Goal: Task Accomplishment & Management: Complete application form

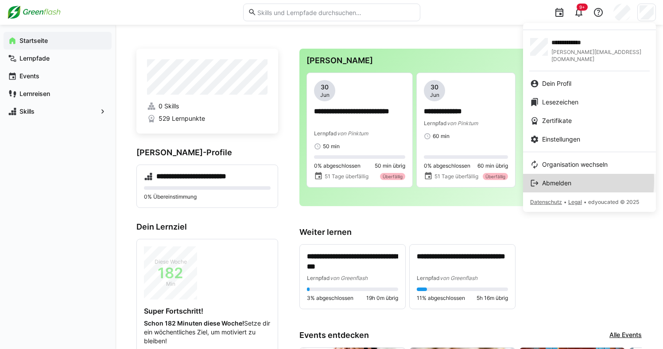
click at [548, 179] on span "Abmelden" at bounding box center [556, 183] width 29 height 9
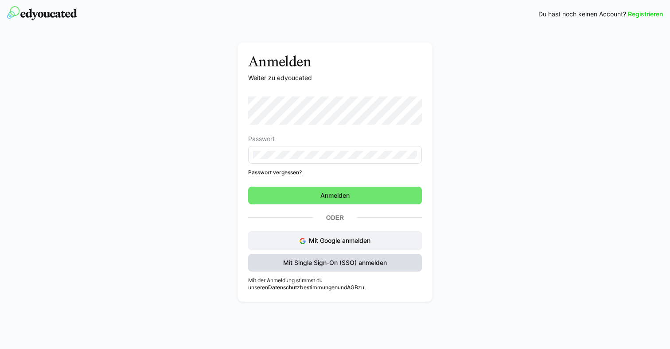
click at [357, 267] on span "Mit Single Sign-On (SSO) anmelden" at bounding box center [335, 263] width 106 height 9
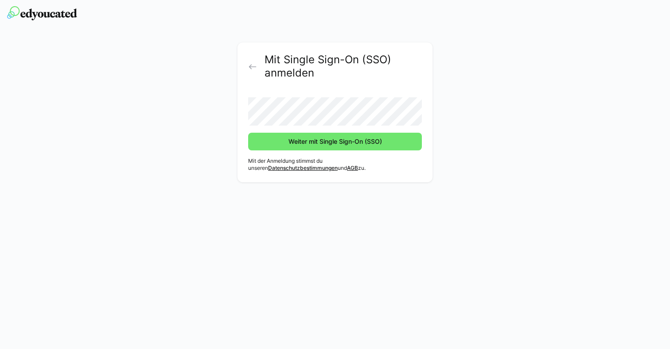
click at [325, 159] on div "Mit Single Sign-On (SSO) anmelden Weiter mit Single Sign-On (SSO) Mit der Anmel…" at bounding box center [334, 113] width 195 height 140
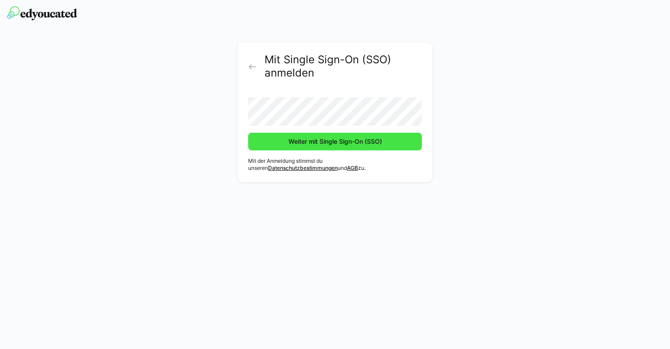
click at [336, 144] on span "Weiter mit Single Sign-On (SSO)" at bounding box center [335, 141] width 96 height 9
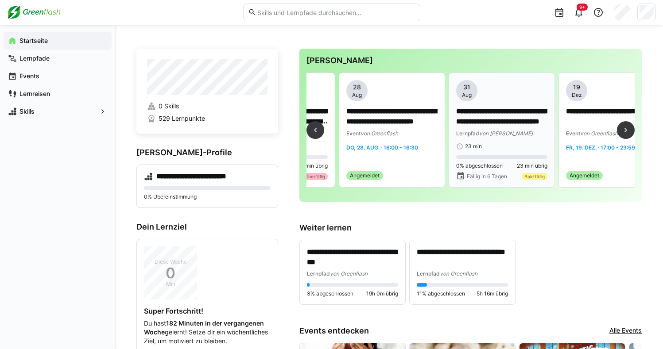
scroll to position [0, 1066]
click at [497, 140] on div "**********" at bounding box center [502, 115] width 91 height 70
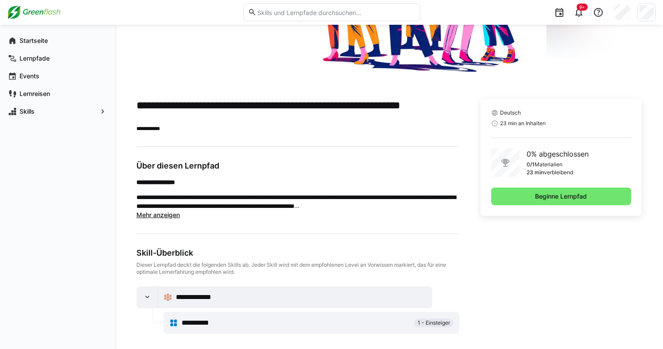
scroll to position [152, 0]
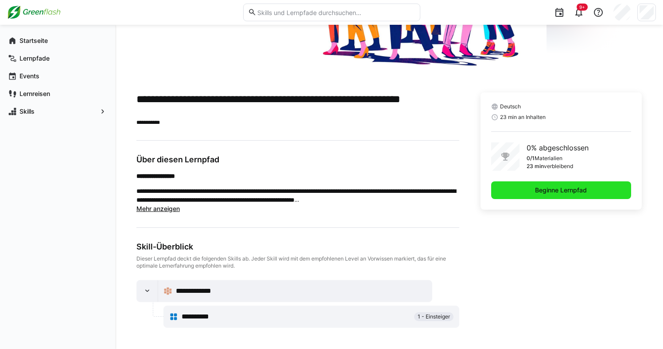
click at [547, 197] on span "Beginne Lernpfad" at bounding box center [561, 191] width 140 height 18
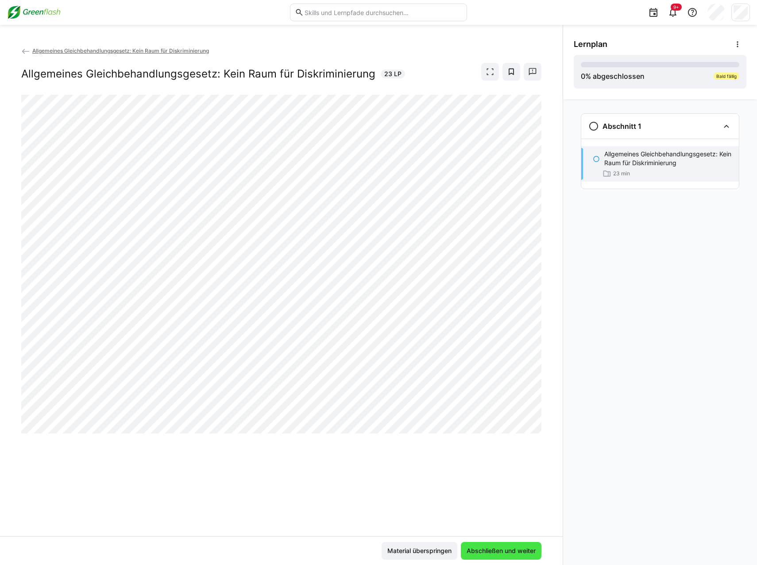
click at [526, 349] on span "Abschließen und weiter" at bounding box center [502, 551] width 72 height 9
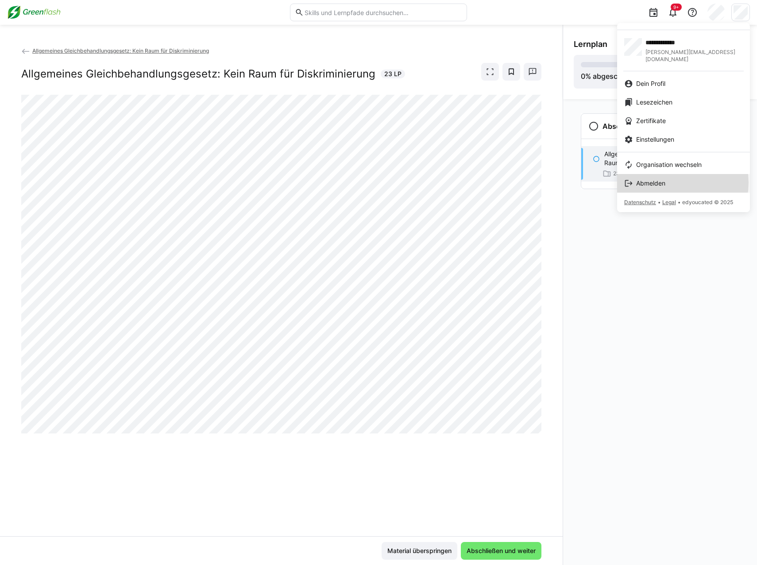
click at [669, 179] on div "Abmelden" at bounding box center [684, 183] width 119 height 9
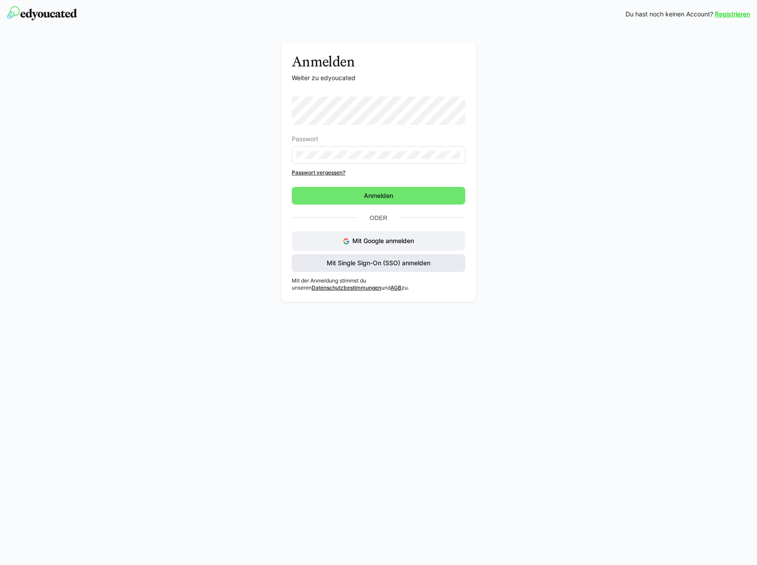
click at [358, 258] on span "Mit Single Sign-On (SSO) anmelden" at bounding box center [379, 263] width 174 height 18
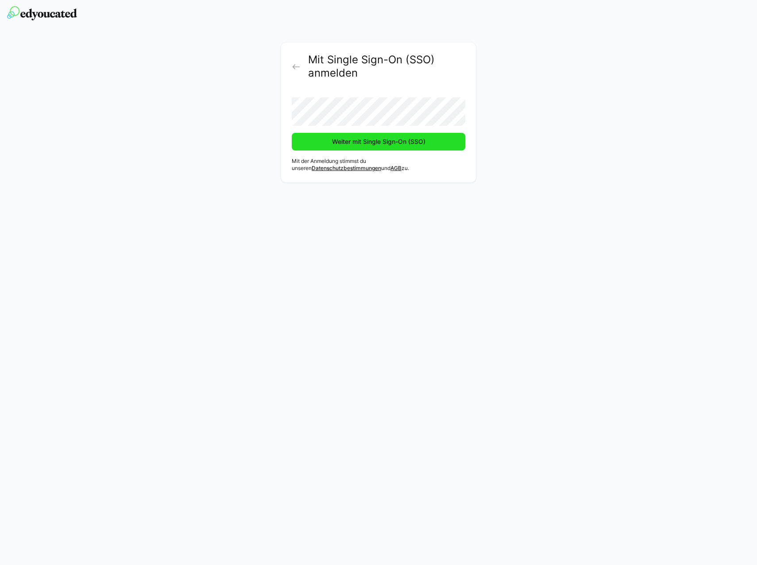
click at [363, 148] on span "Weiter mit Single Sign-On (SSO)" at bounding box center [379, 142] width 174 height 18
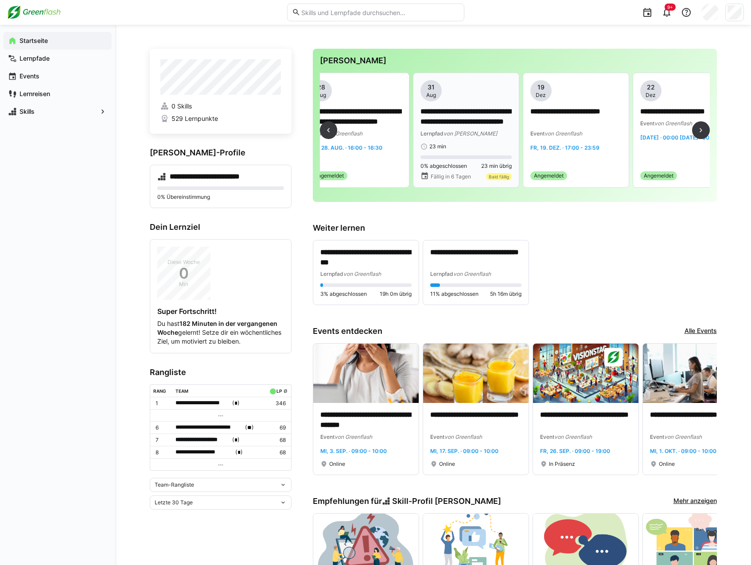
click at [443, 124] on p "**********" at bounding box center [465, 117] width 91 height 20
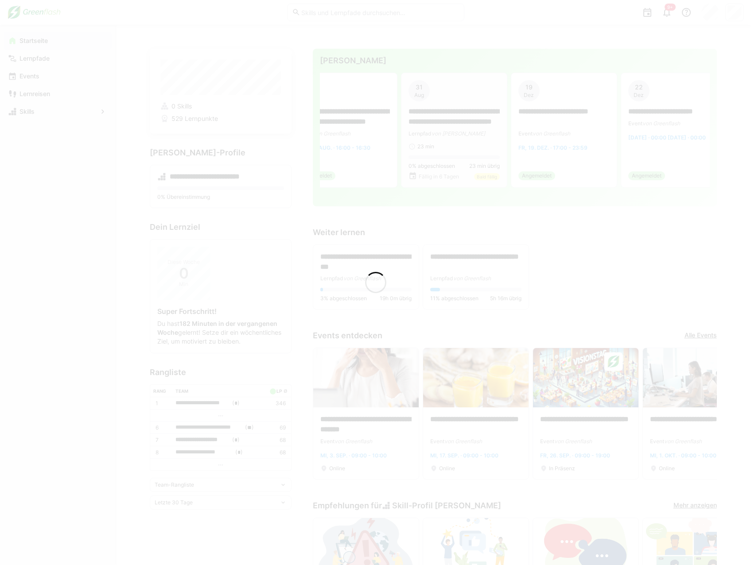
scroll to position [0, 1128]
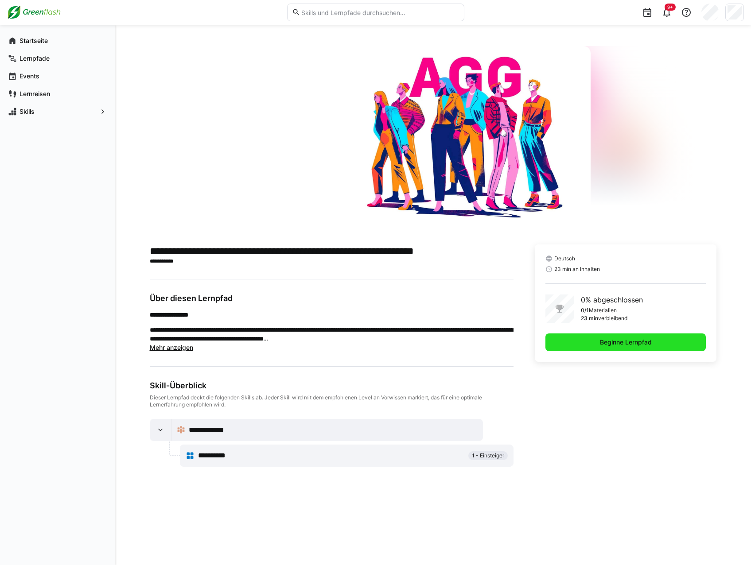
click at [602, 344] on span "Beginne Lernpfad" at bounding box center [625, 342] width 54 height 9
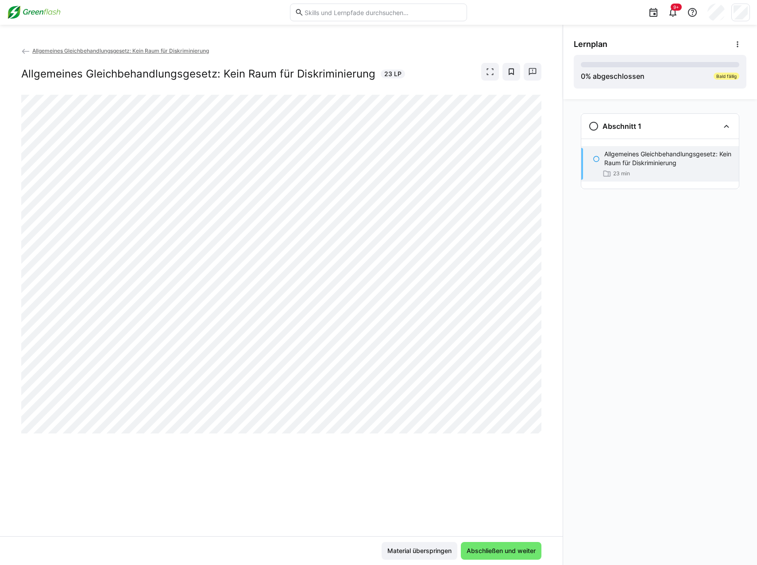
click at [428, 437] on div "Allgemeines Gleichbehandlungsgesetz: Kein Raum für Diskriminierung Allgemeines …" at bounding box center [281, 291] width 563 height 490
click at [481, 547] on span "Abschließen und weiter" at bounding box center [502, 551] width 72 height 9
click at [504, 553] on span "Abschließen und weiter" at bounding box center [502, 551] width 72 height 9
click at [490, 554] on span "Abschließen und weiter" at bounding box center [502, 551] width 72 height 9
click at [287, 524] on div "Allgemeines Gleichbehandlungsgesetz: Kein Raum für Diskriminierung Allgemeines …" at bounding box center [281, 291] width 563 height 490
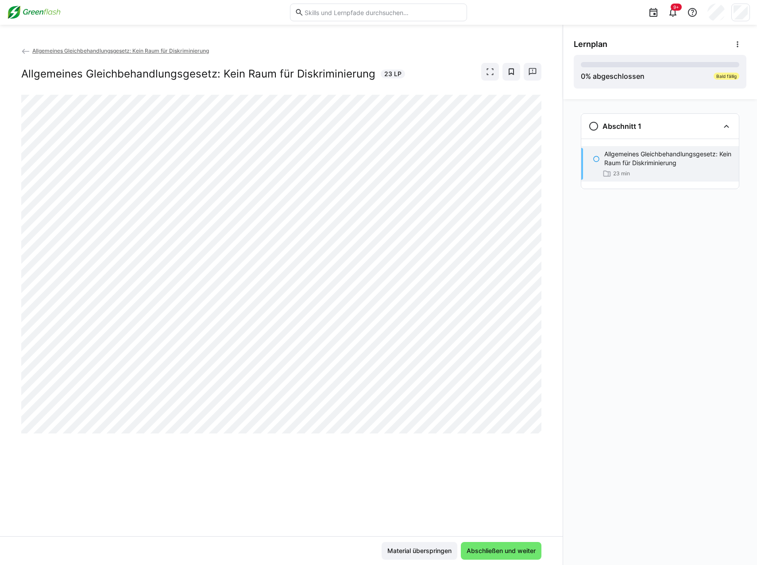
click at [21, 52] on div "Allgemeines Gleichbehandlungsgesetz: Kein Raum für Diskriminierung Allgemeines …" at bounding box center [281, 291] width 563 height 490
click at [25, 52] on eds-icon at bounding box center [25, 51] width 9 height 9
